Goal: Information Seeking & Learning: Learn about a topic

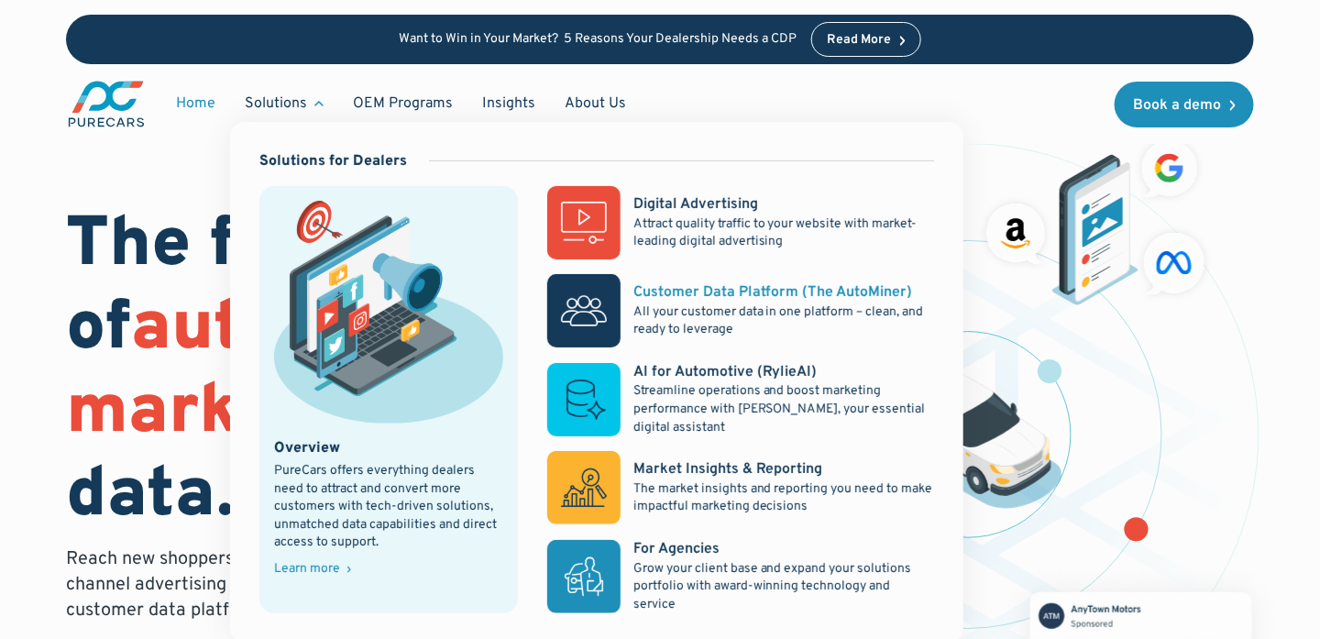
click at [827, 315] on p "All your customer data in one platform – clean, and ready to leverage" at bounding box center [784, 321] width 301 height 36
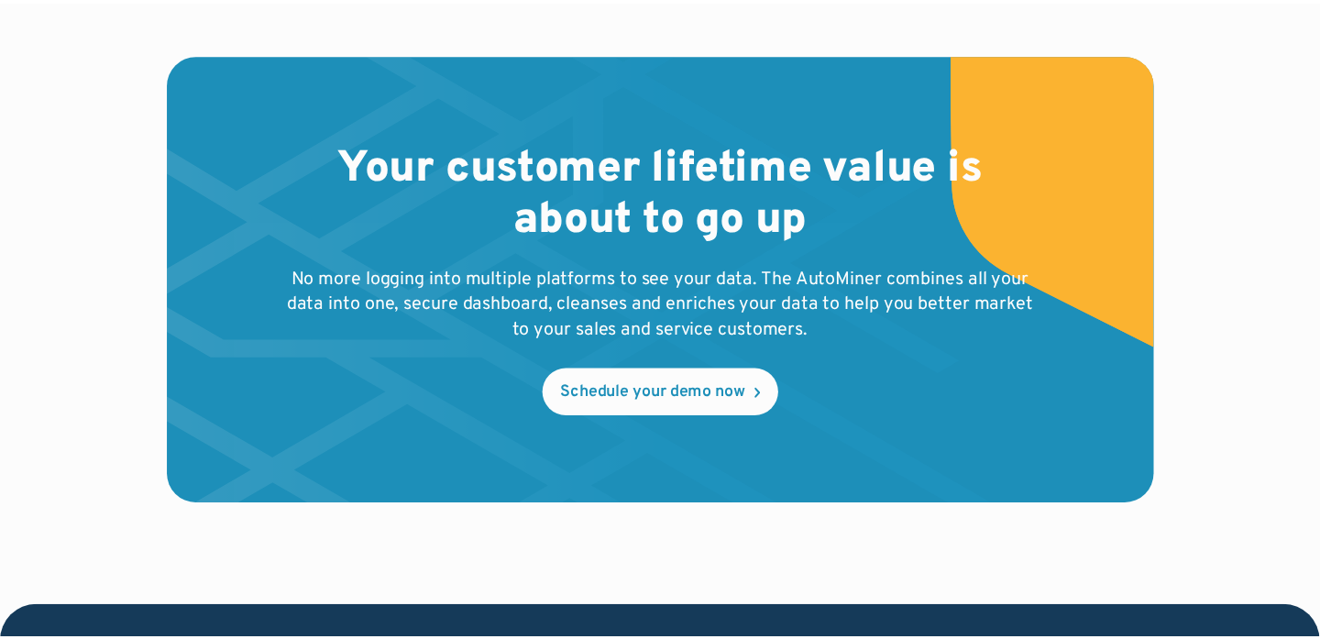
scroll to position [6353, 0]
